Goal: Information Seeking & Learning: Learn about a topic

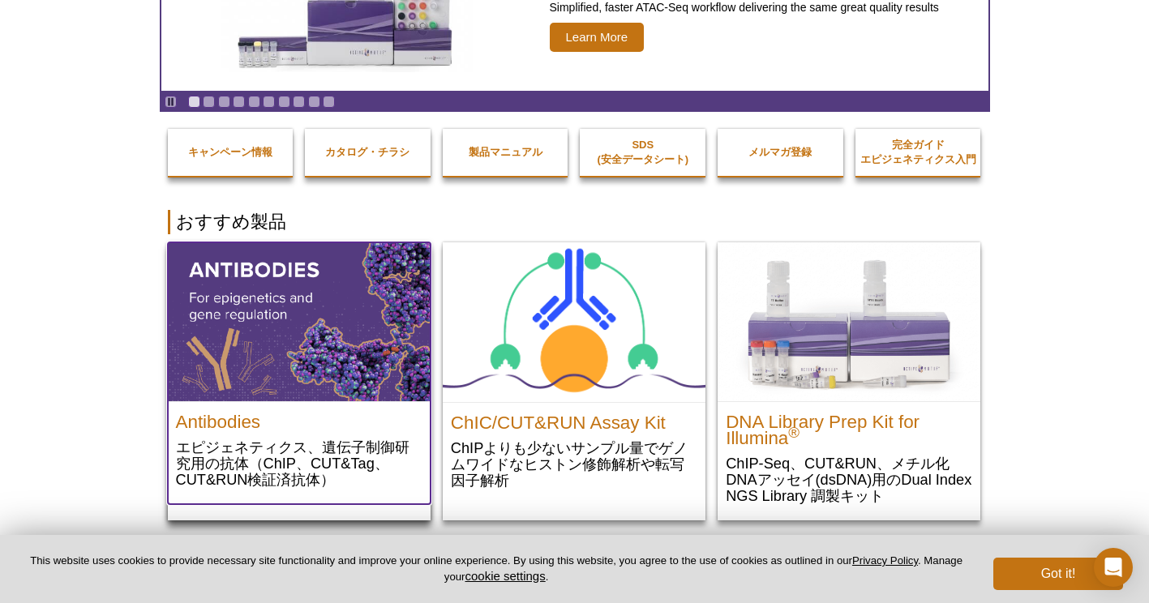
click at [319, 323] on img at bounding box center [299, 321] width 263 height 159
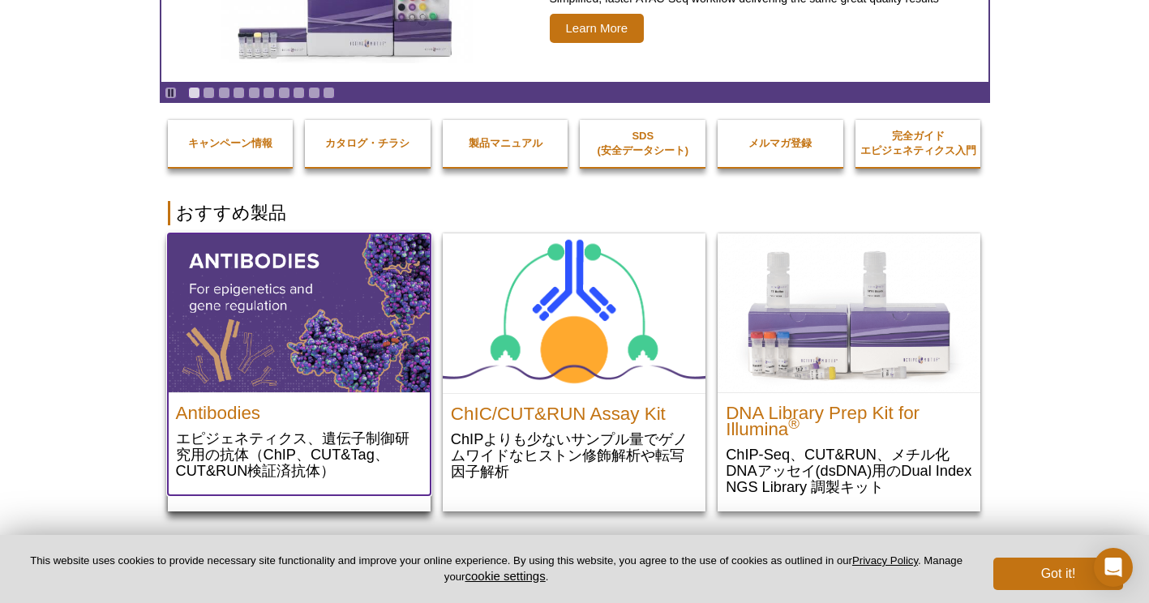
scroll to position [174, 0]
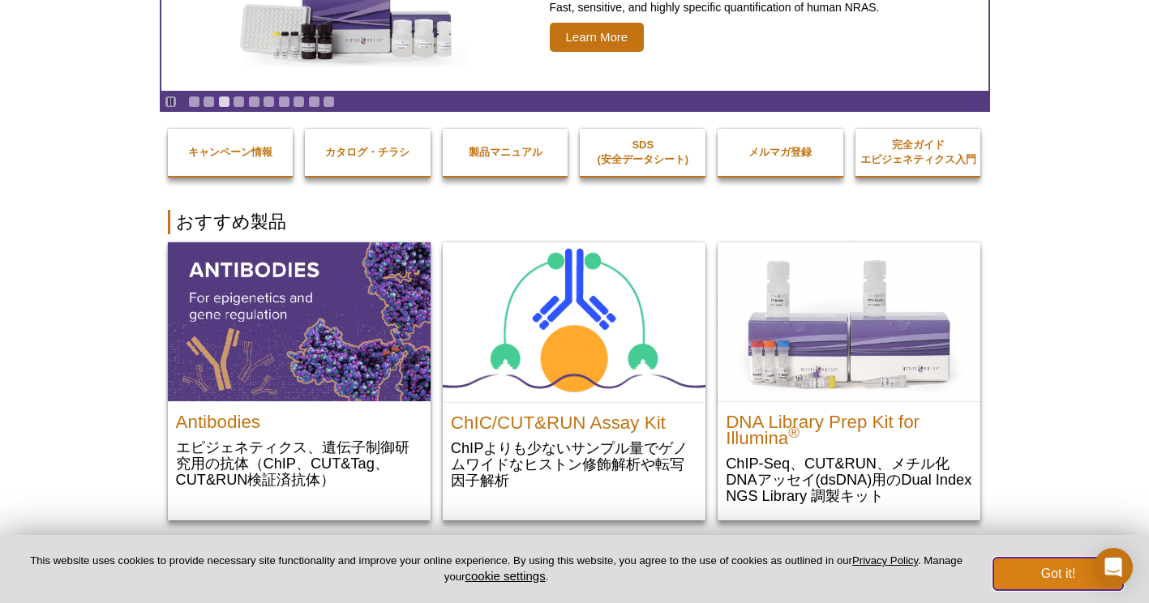
click at [1027, 566] on button "Got it!" at bounding box center [1058, 574] width 130 height 32
